Goal: Information Seeking & Learning: Learn about a topic

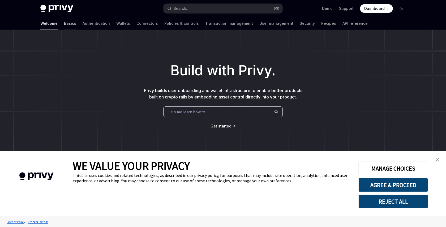
click at [64, 23] on link "Basics" at bounding box center [70, 23] width 12 height 13
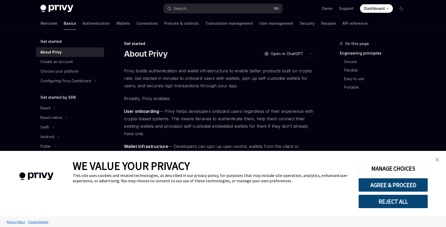
click at [439, 157] on img "close banner" at bounding box center [438, 159] width 4 height 4
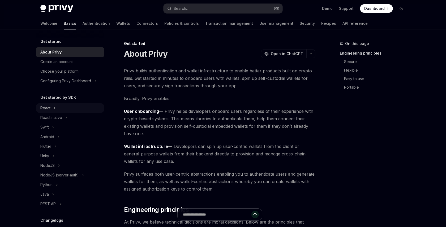
click at [47, 109] on div "React" at bounding box center [45, 108] width 10 height 6
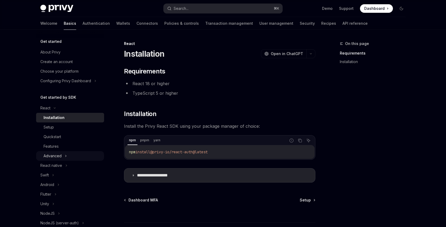
click at [54, 155] on div "Advanced" at bounding box center [53, 155] width 18 height 6
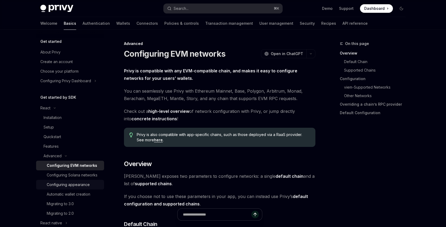
click at [65, 181] on link "Configuring appearance" at bounding box center [70, 185] width 68 height 10
type textarea "*"
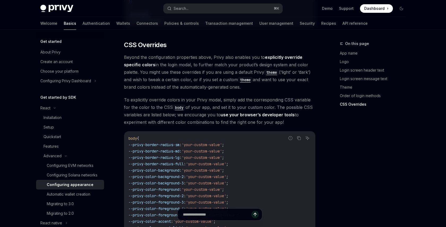
scroll to position [1242, 0]
